Goal: Task Accomplishment & Management: Manage account settings

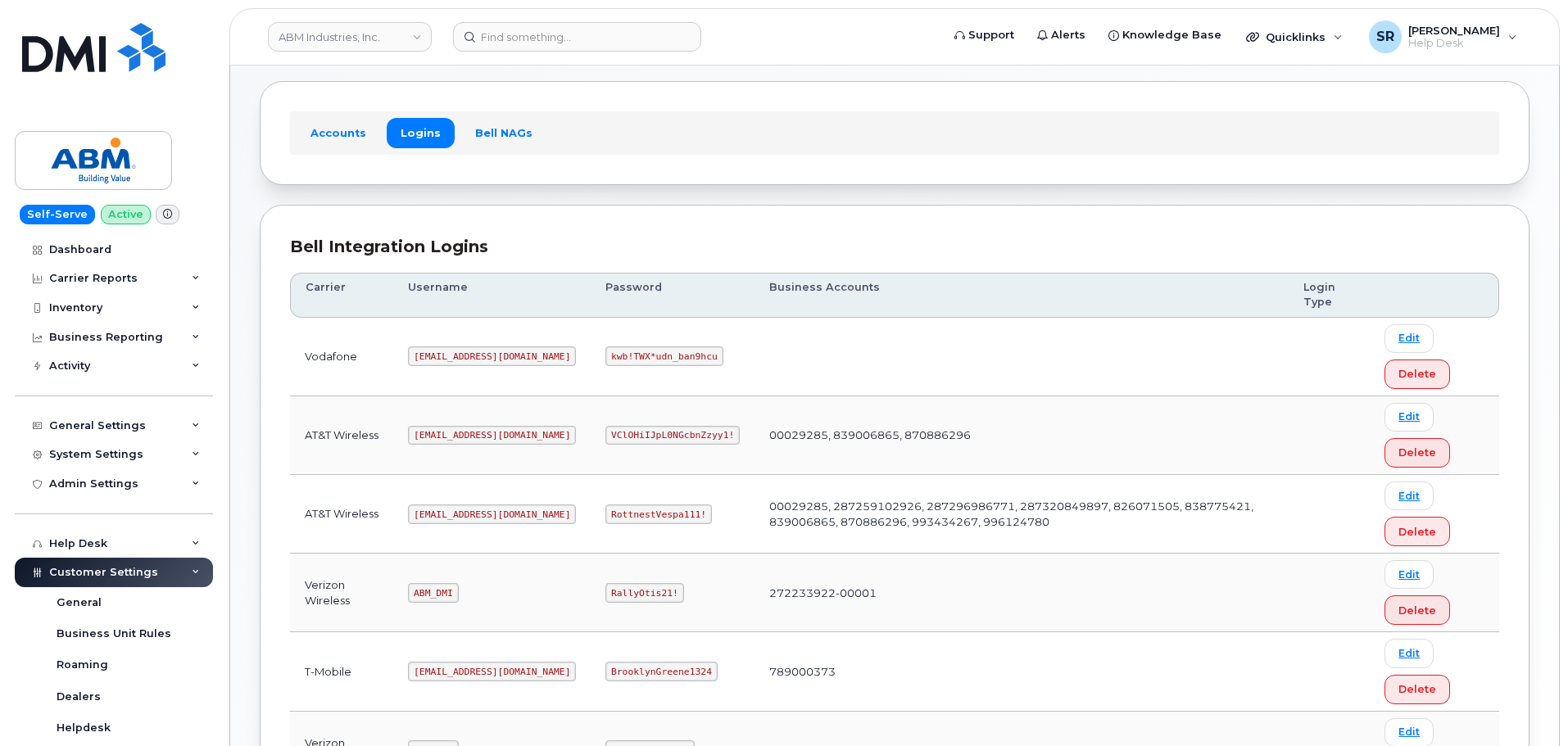
scroll to position [256, 0]
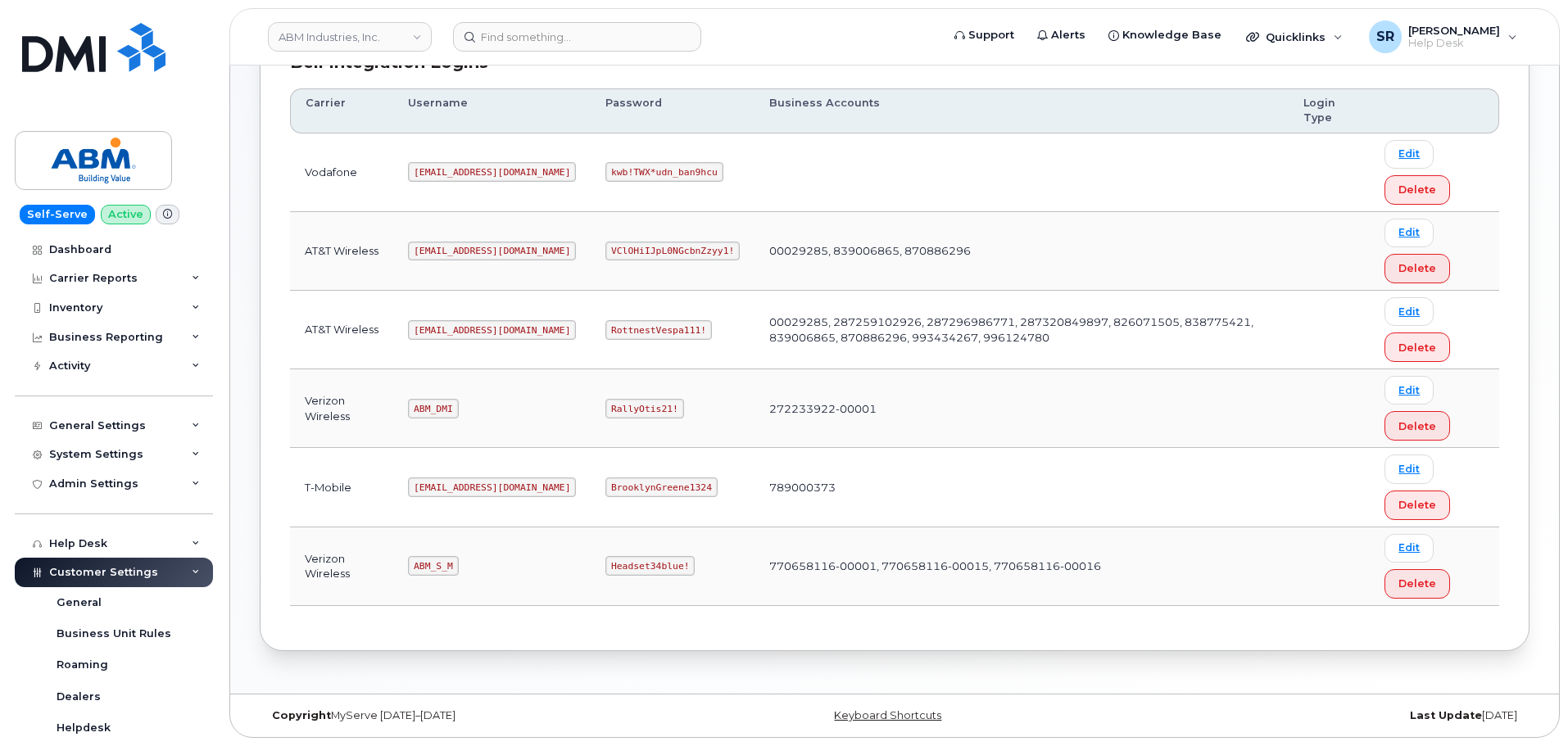
click at [439, 325] on code "abm@dminc.com" at bounding box center [492, 330] width 168 height 19
click at [438, 325] on code "abm@dminc.com" at bounding box center [492, 330] width 168 height 19
copy code "abm@dminc.com"
click at [605, 327] on code "RottnestVespa111!" at bounding box center [658, 330] width 106 height 19
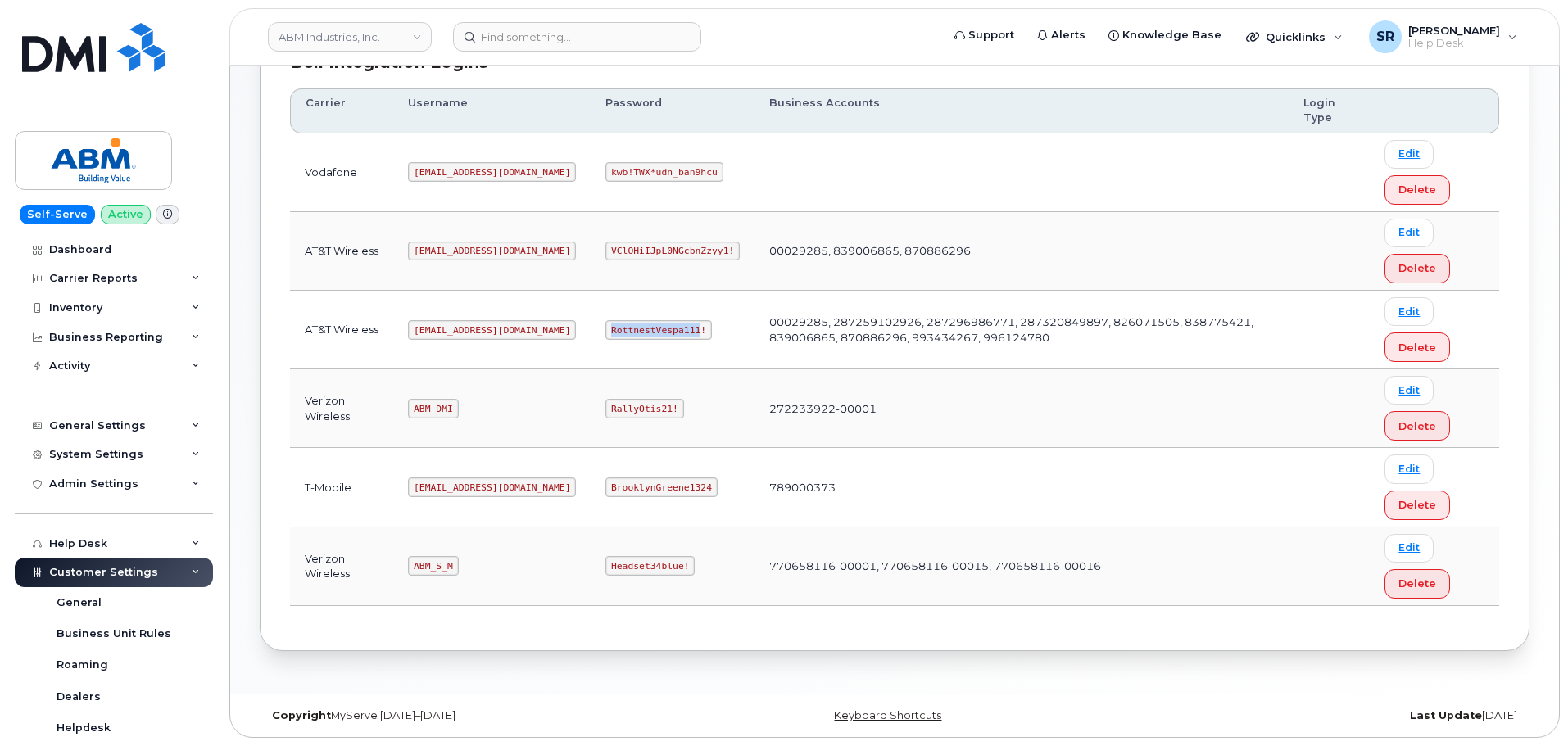
click at [605, 327] on code "RottnestVespa111!" at bounding box center [658, 330] width 106 height 19
copy code "RottnestVespa111!"
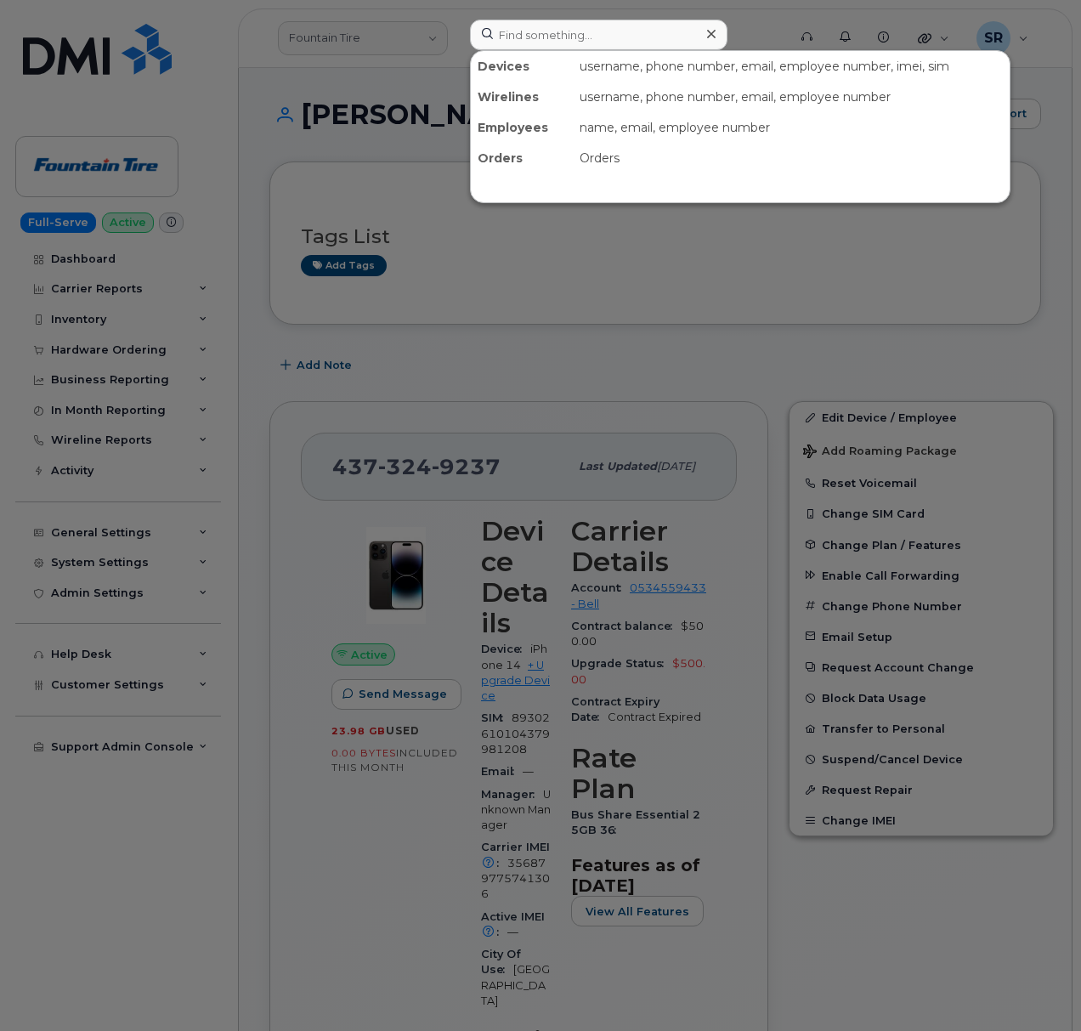
click at [539, 42] on input at bounding box center [599, 35] width 258 height 31
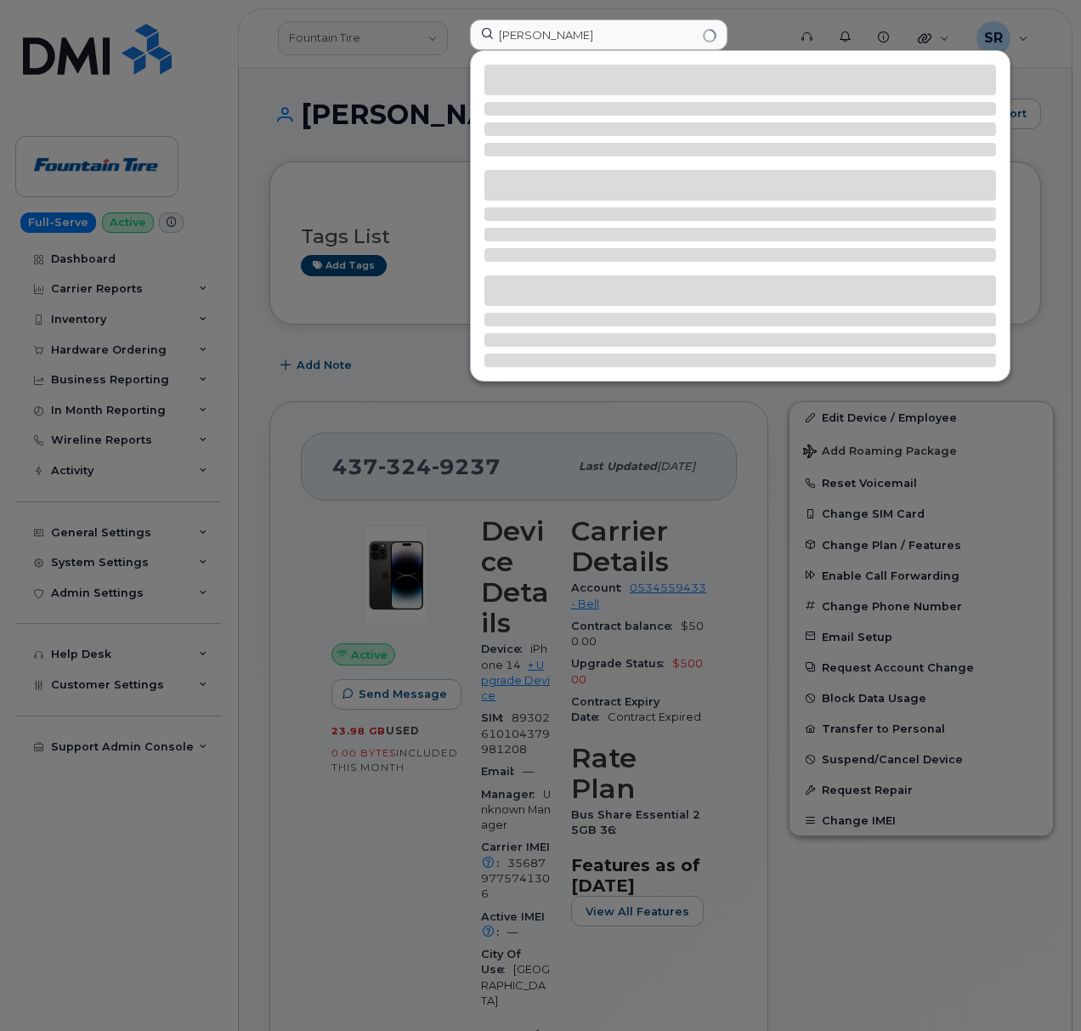
type input "Spencer Kelley"
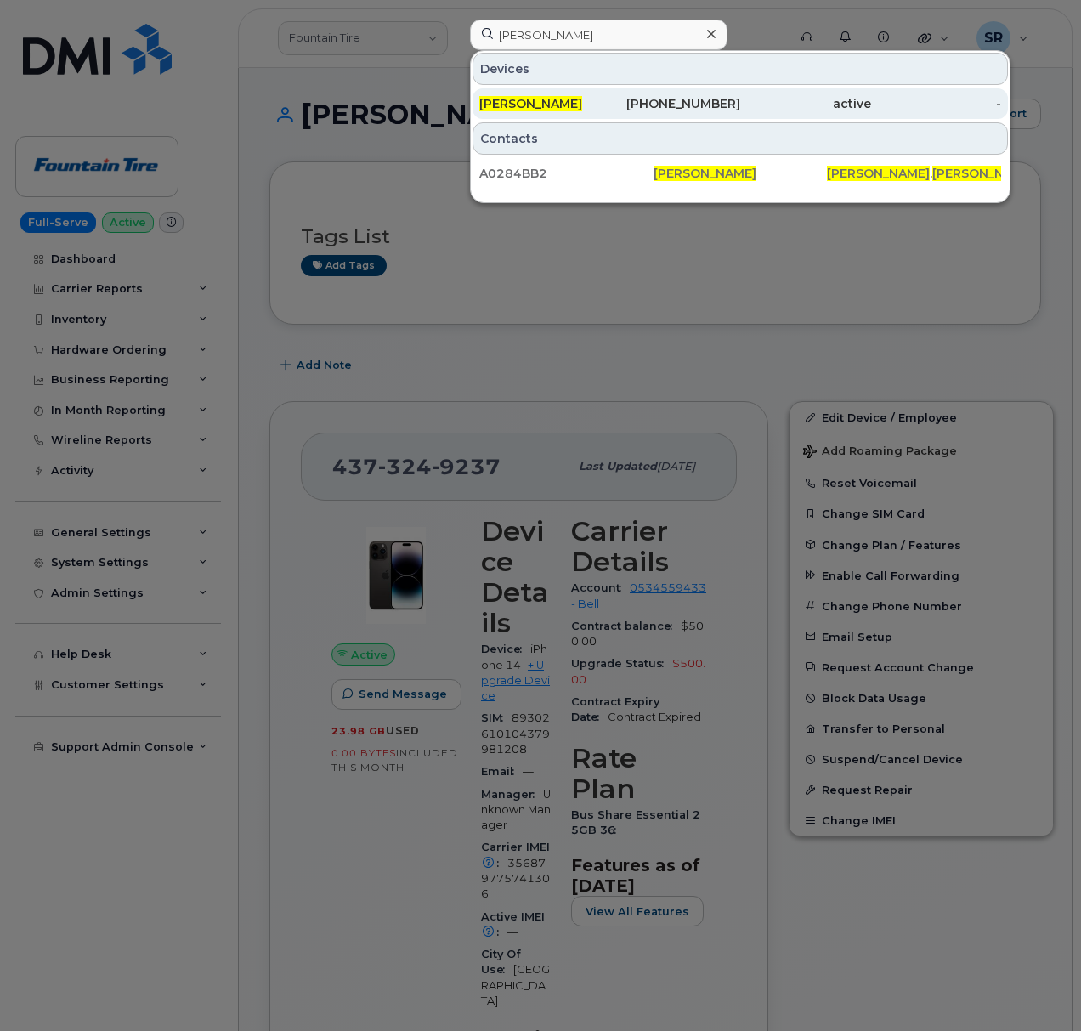
click at [602, 106] on div "SPENCER KELLEY" at bounding box center [544, 103] width 131 height 17
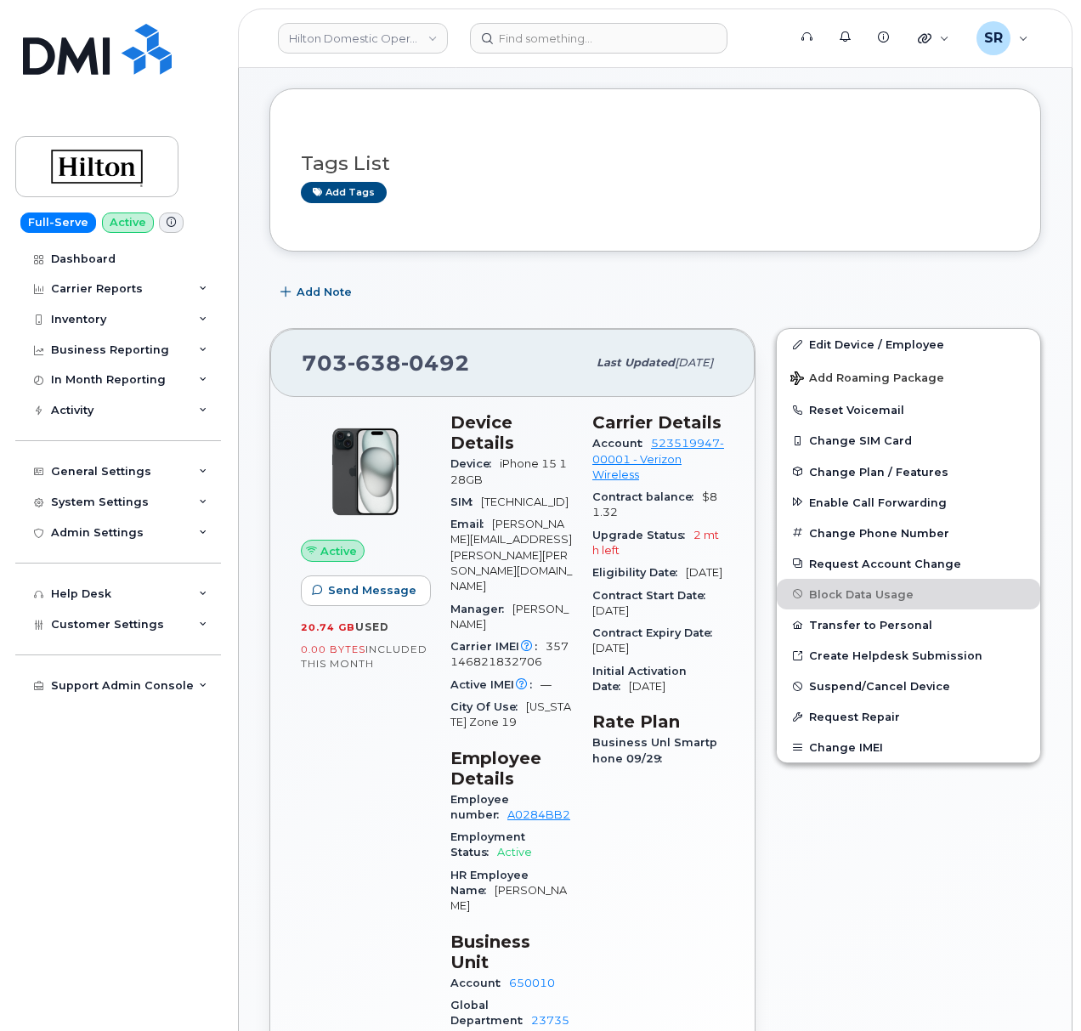
scroll to position [113, 0]
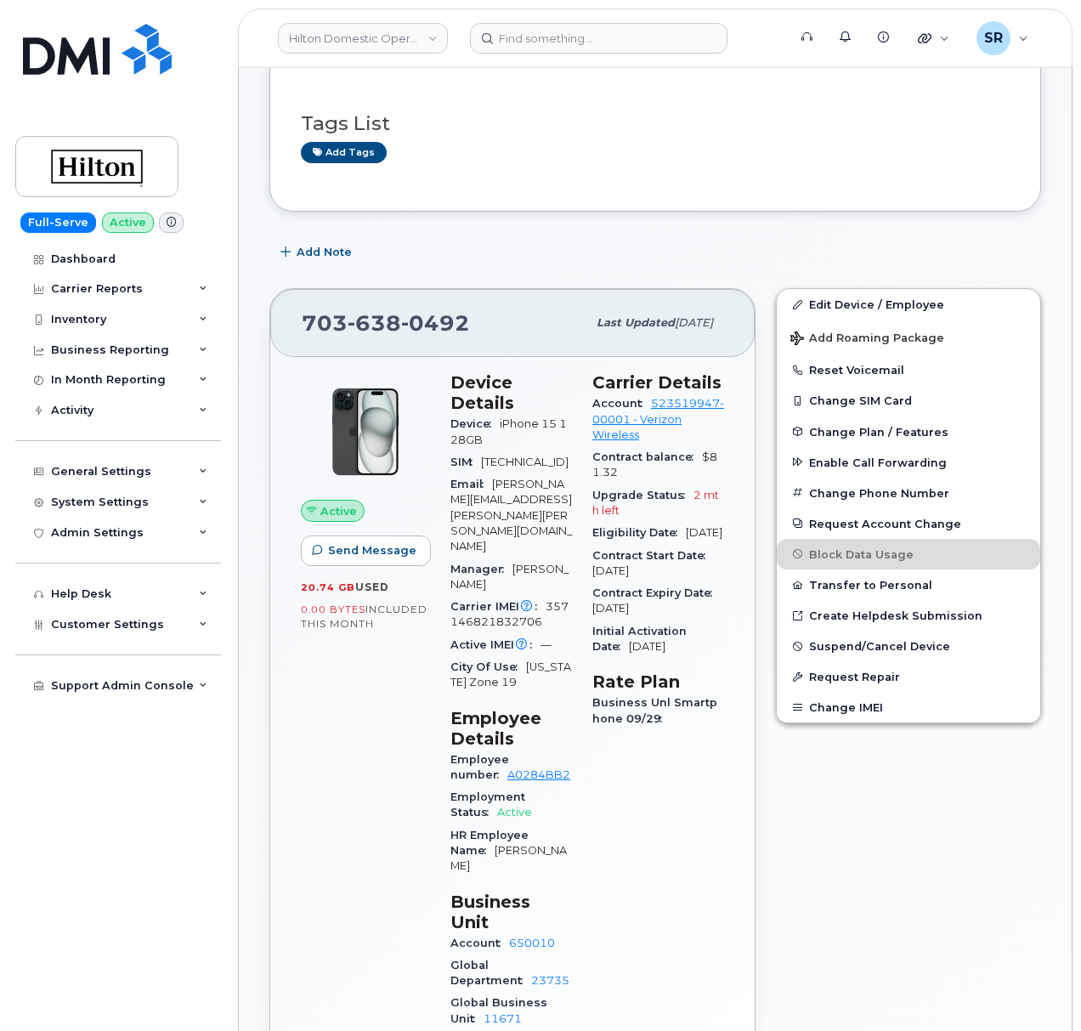
click at [507, 325] on div "[PHONE_NUMBER]" at bounding box center [444, 323] width 285 height 36
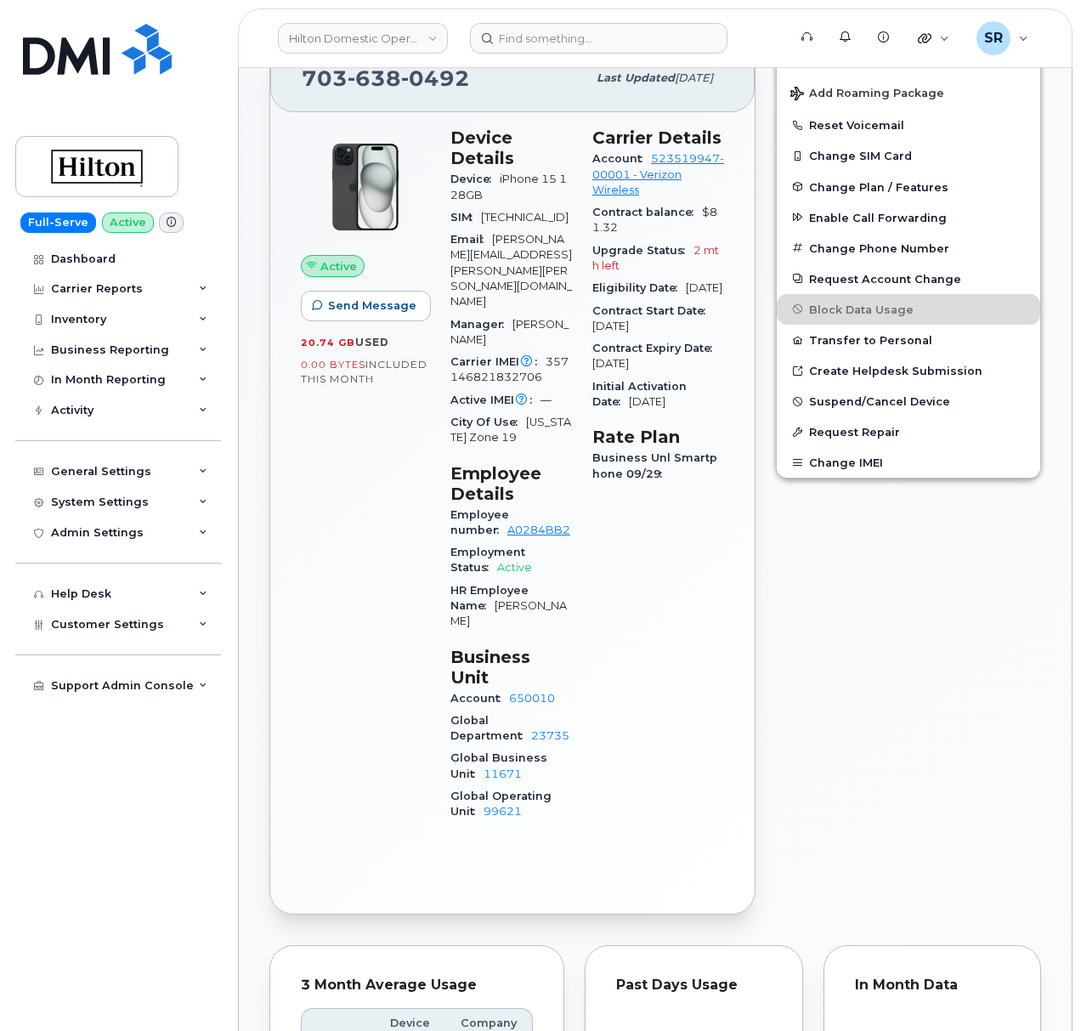
scroll to position [0, 0]
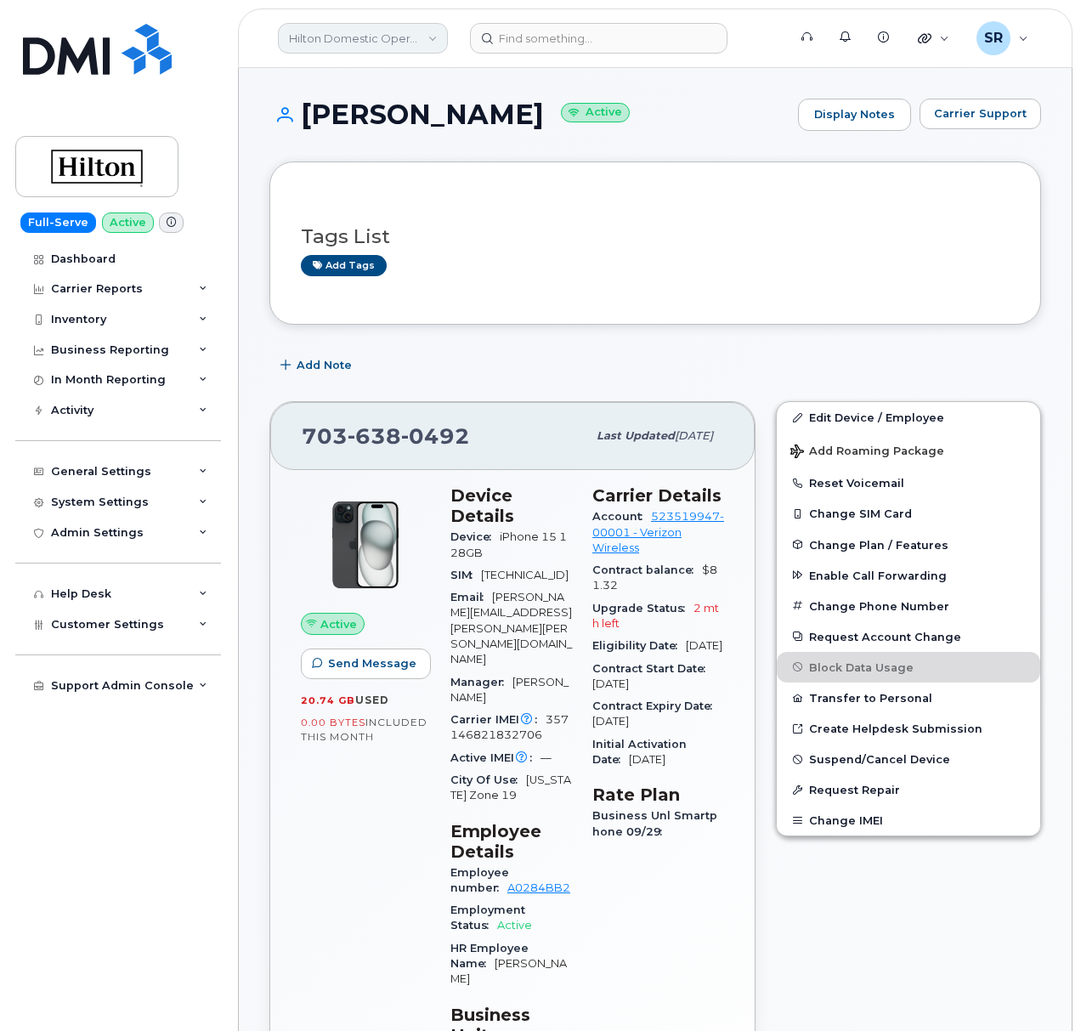
click at [371, 32] on link "Hilton Domestic Operating Company Inc" at bounding box center [363, 38] width 170 height 31
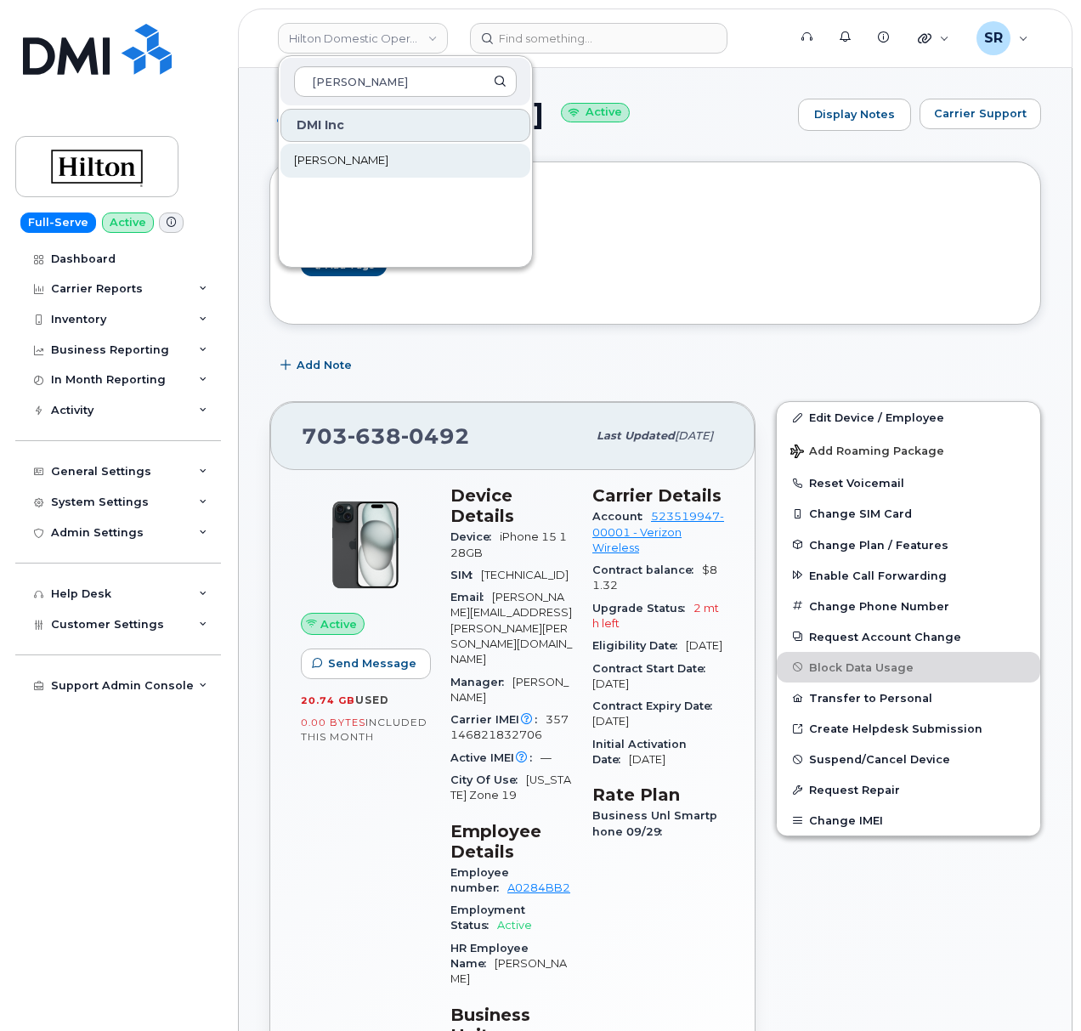
type input "rolli"
click at [321, 161] on span "[PERSON_NAME]" at bounding box center [341, 160] width 94 height 17
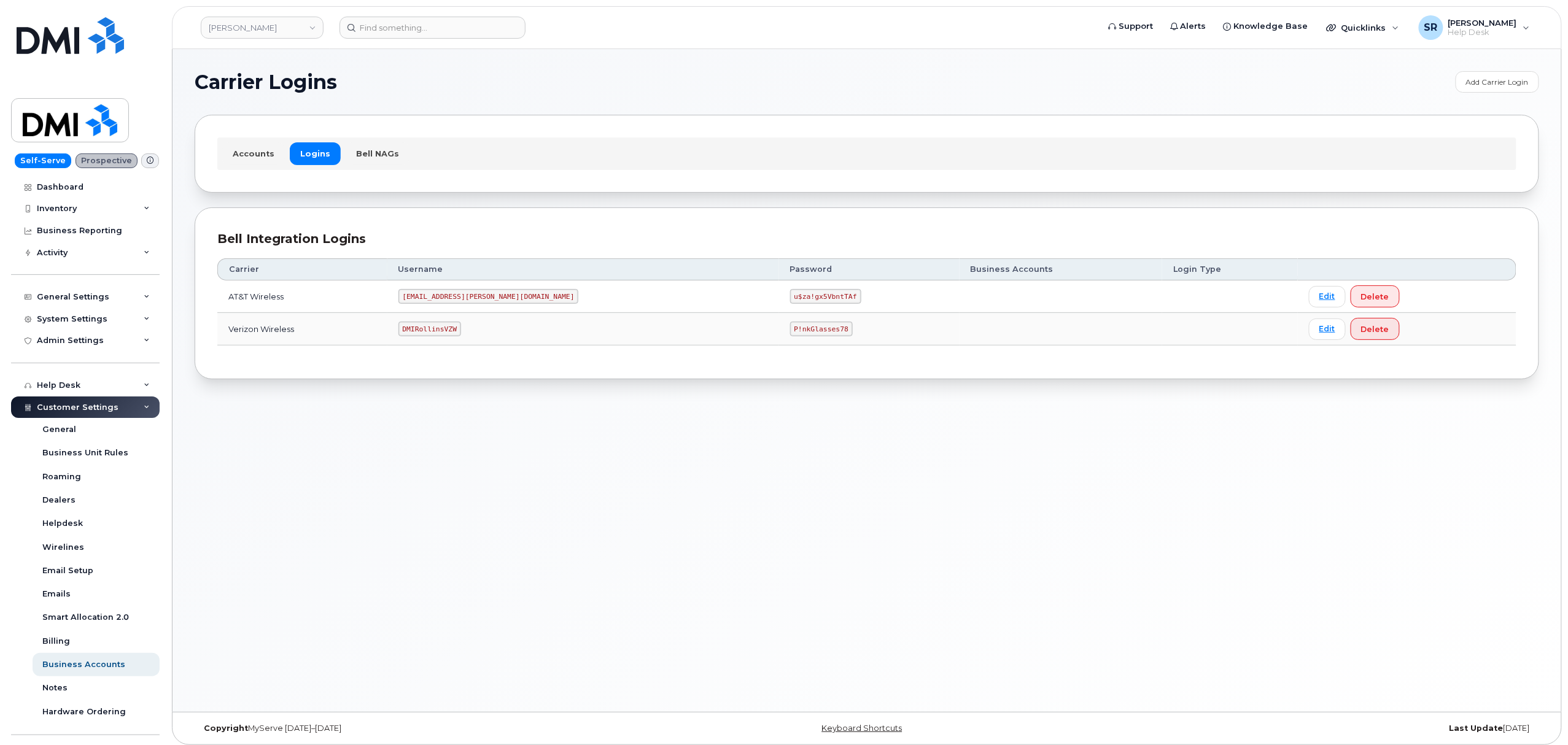
click at [460, 329] on code "DMIRollinsVZW" at bounding box center [430, 328] width 63 height 14
copy code "DMIRollinsVZW"
click at [790, 327] on code "P!nkGlasses78" at bounding box center [821, 328] width 63 height 14
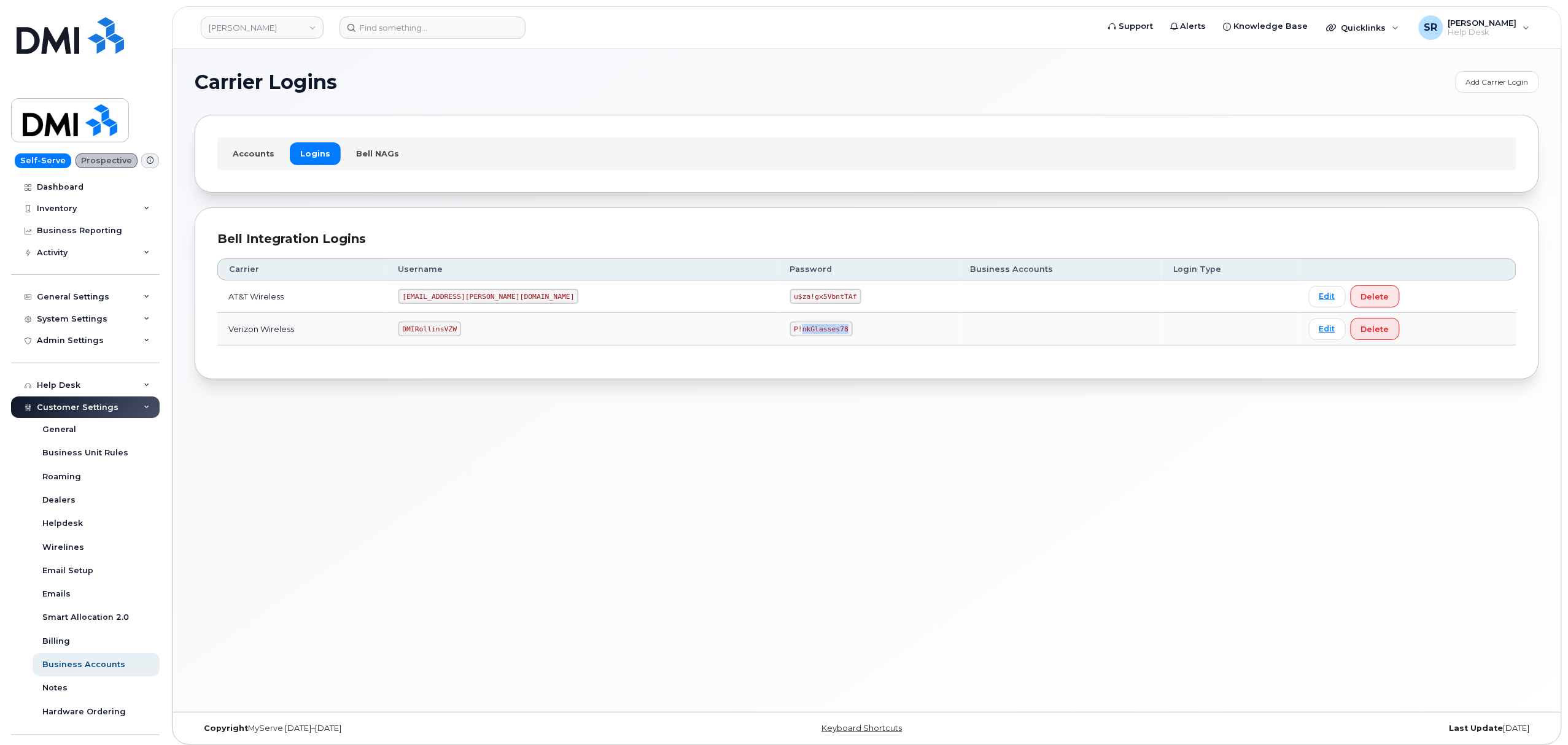
click at [790, 328] on code "P!nkGlasses78" at bounding box center [821, 328] width 63 height 14
copy code "P!nkGlasses78"
